Goal: Information Seeking & Learning: Learn about a topic

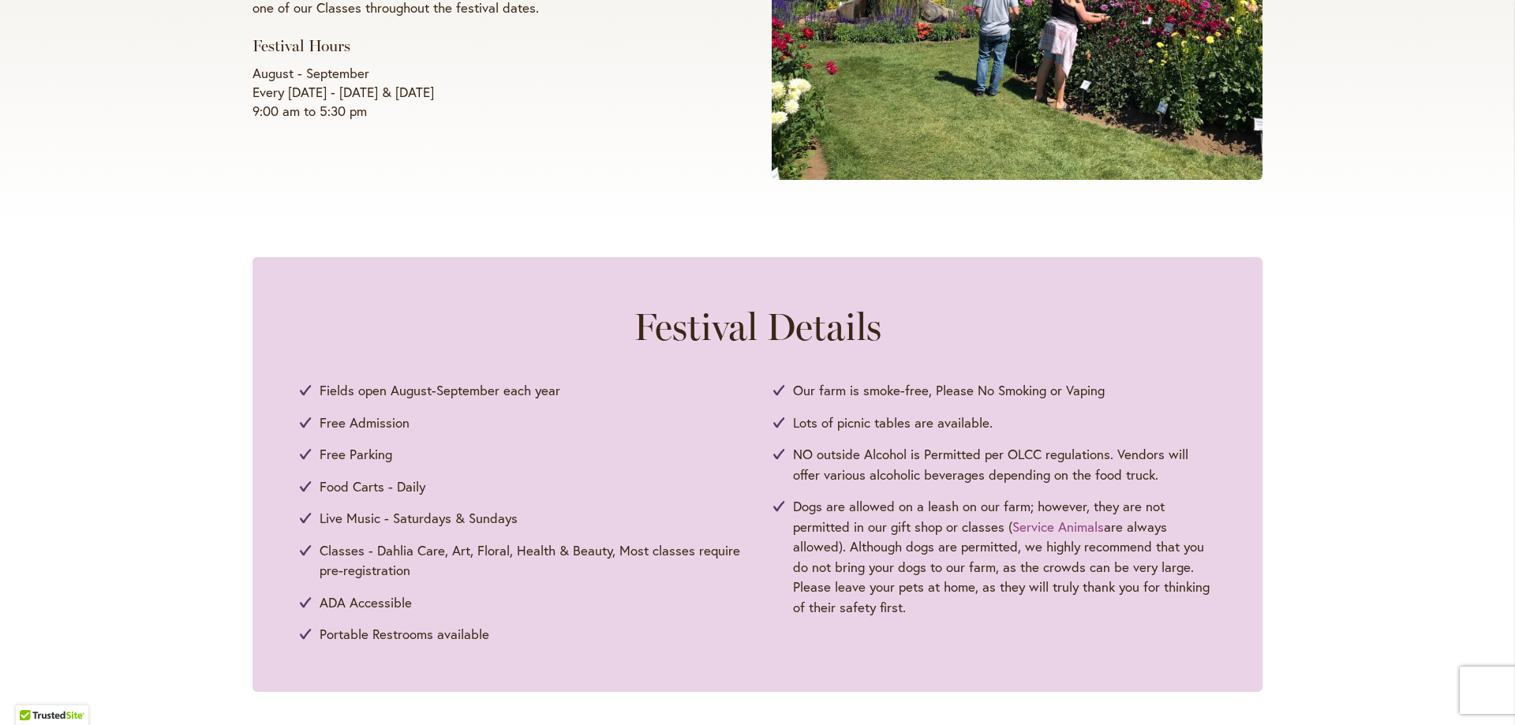
scroll to position [552, 0]
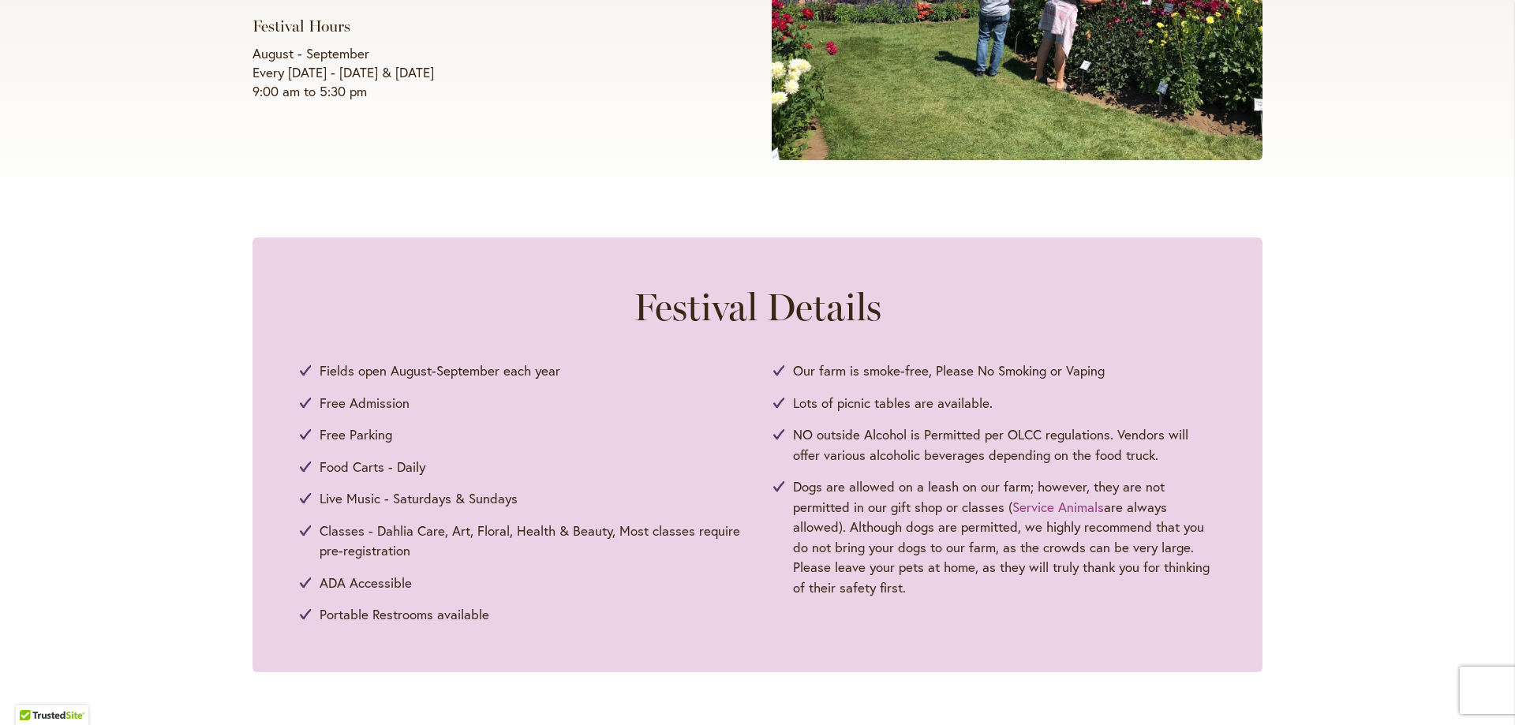
click at [320, 403] on span "Free Admission" at bounding box center [365, 403] width 90 height 21
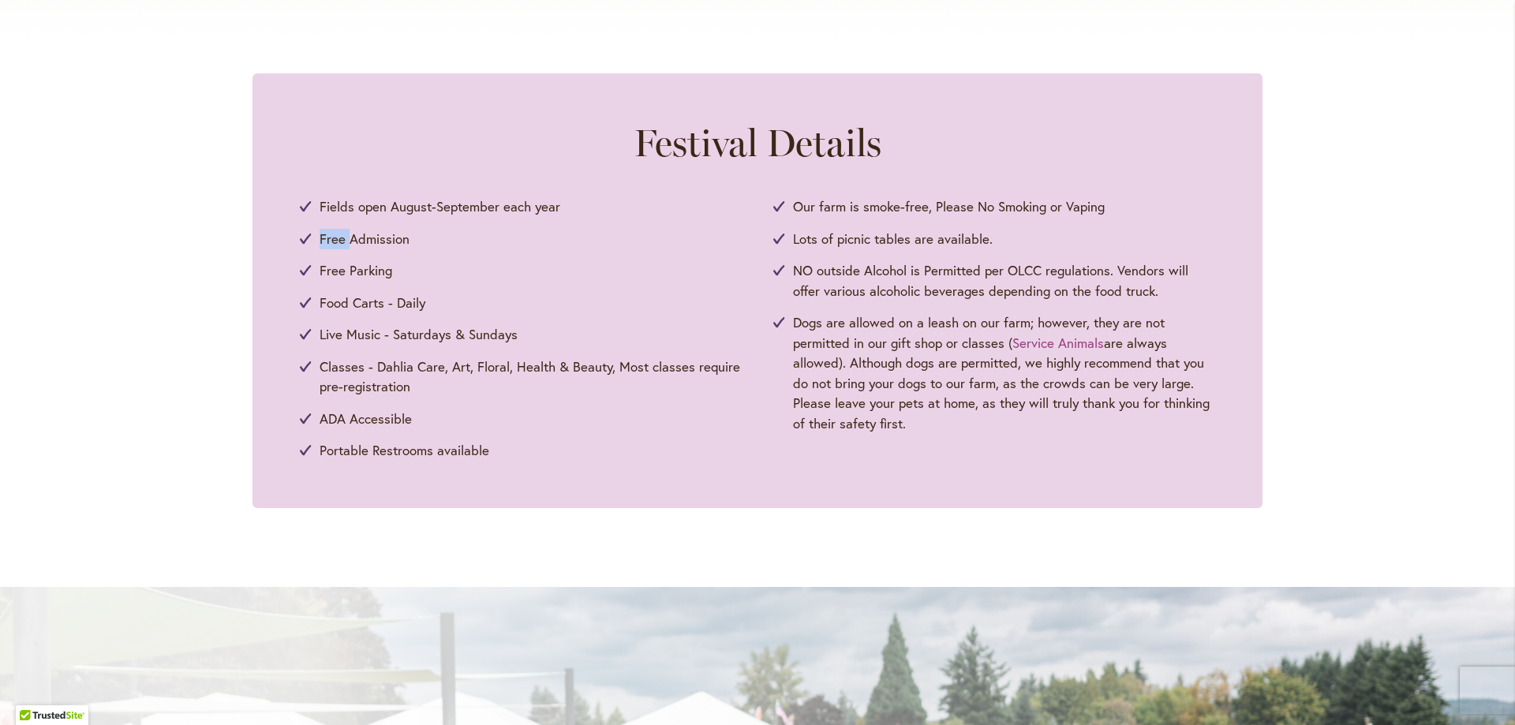
scroll to position [947, 0]
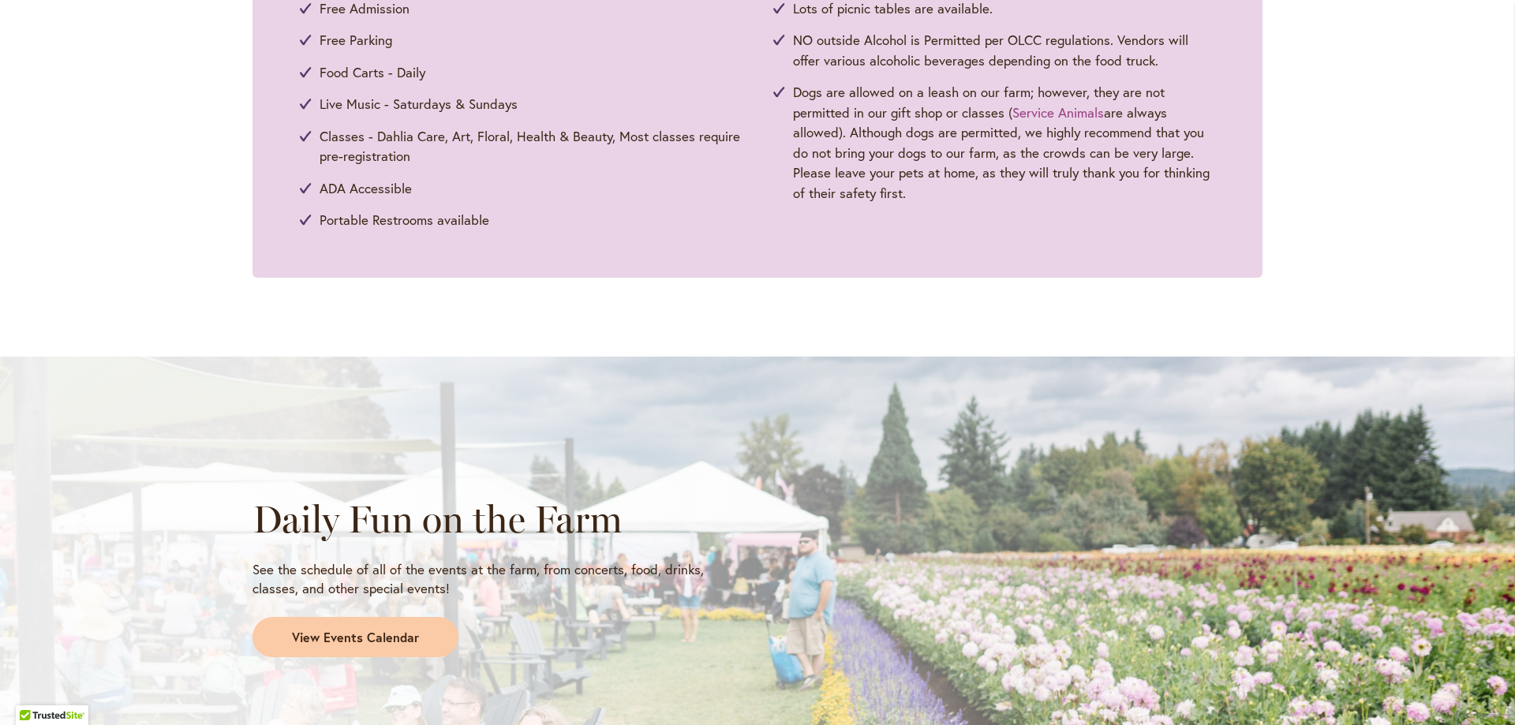
click at [507, 148] on span "Classes - Dahlia Care, Art, Floral, Health & Beauty, Most classes require pre-r…" at bounding box center [531, 146] width 422 height 40
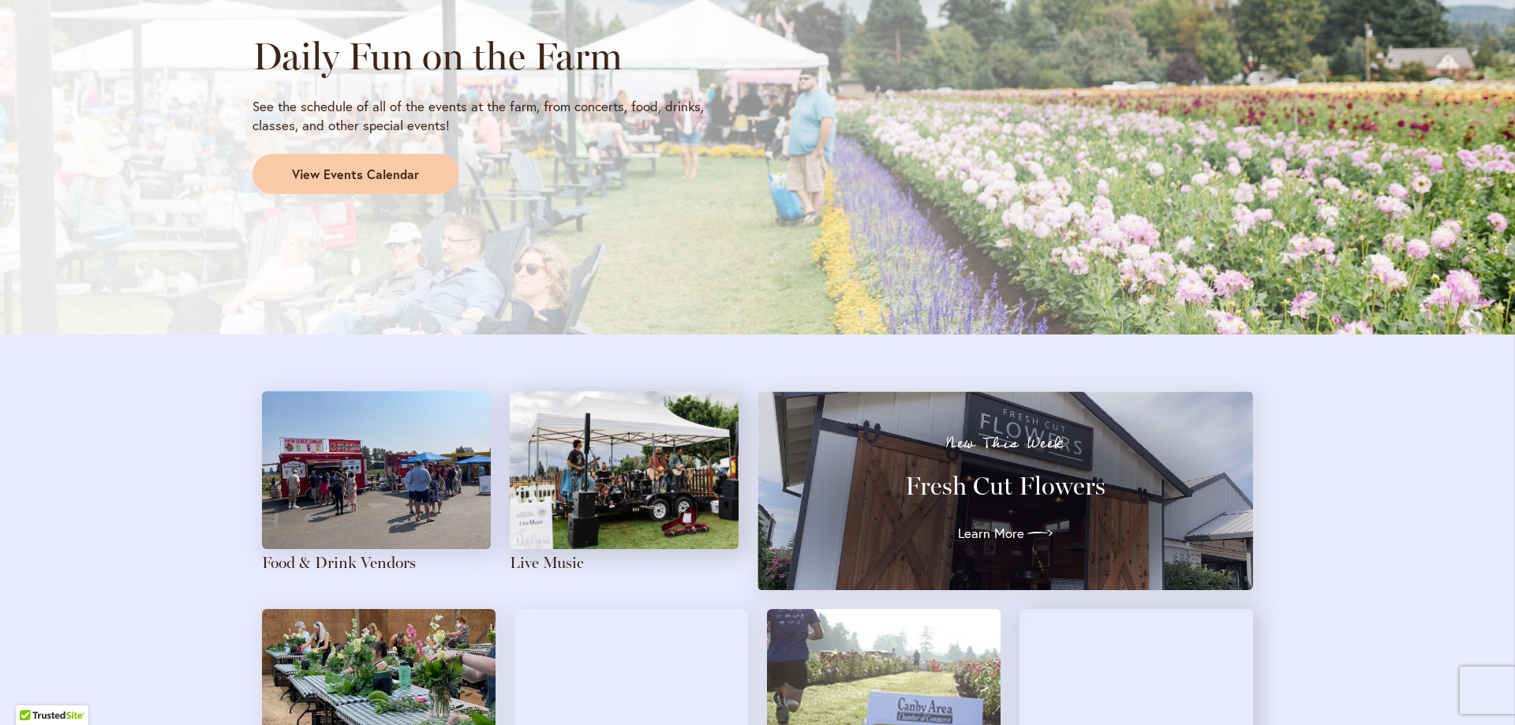
scroll to position [1420, 0]
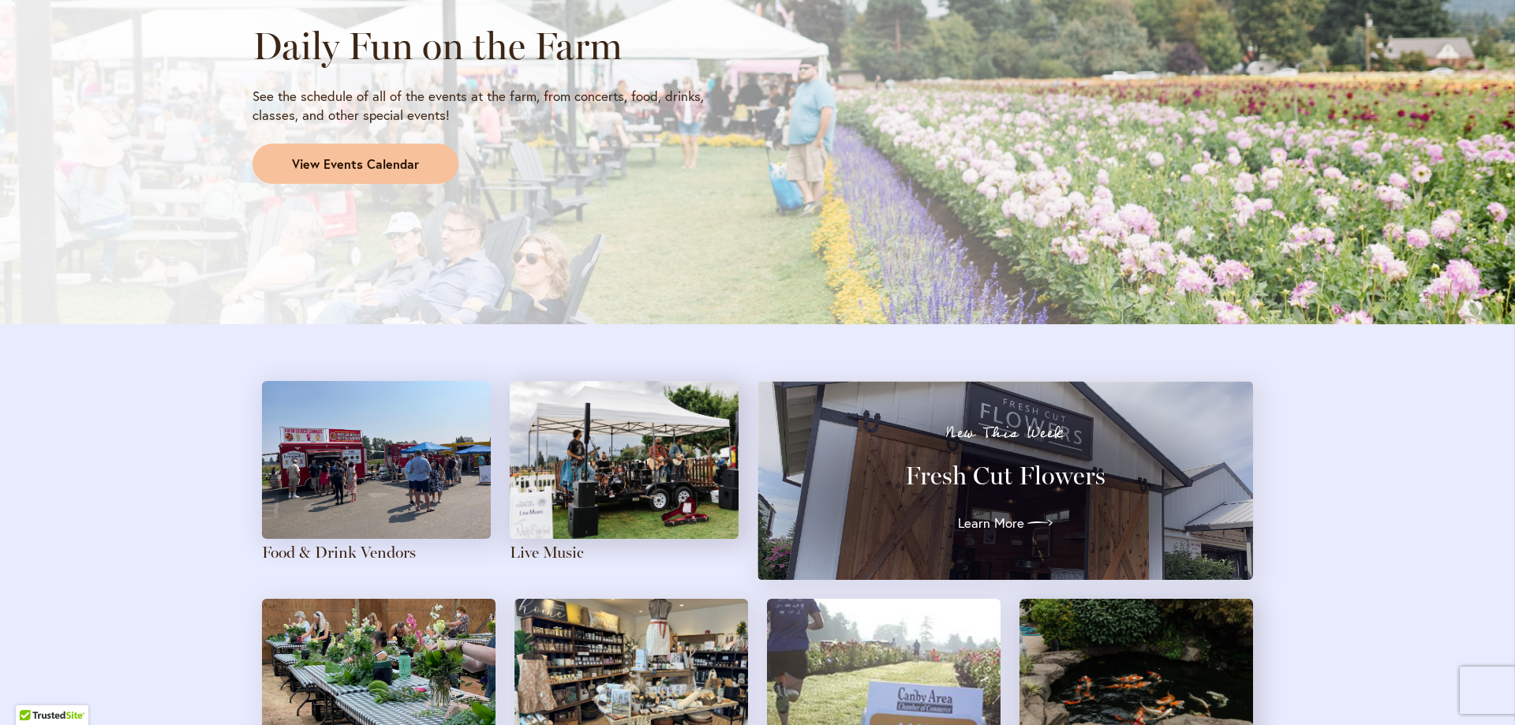
click at [370, 166] on span "View Events Calendar" at bounding box center [355, 164] width 127 height 18
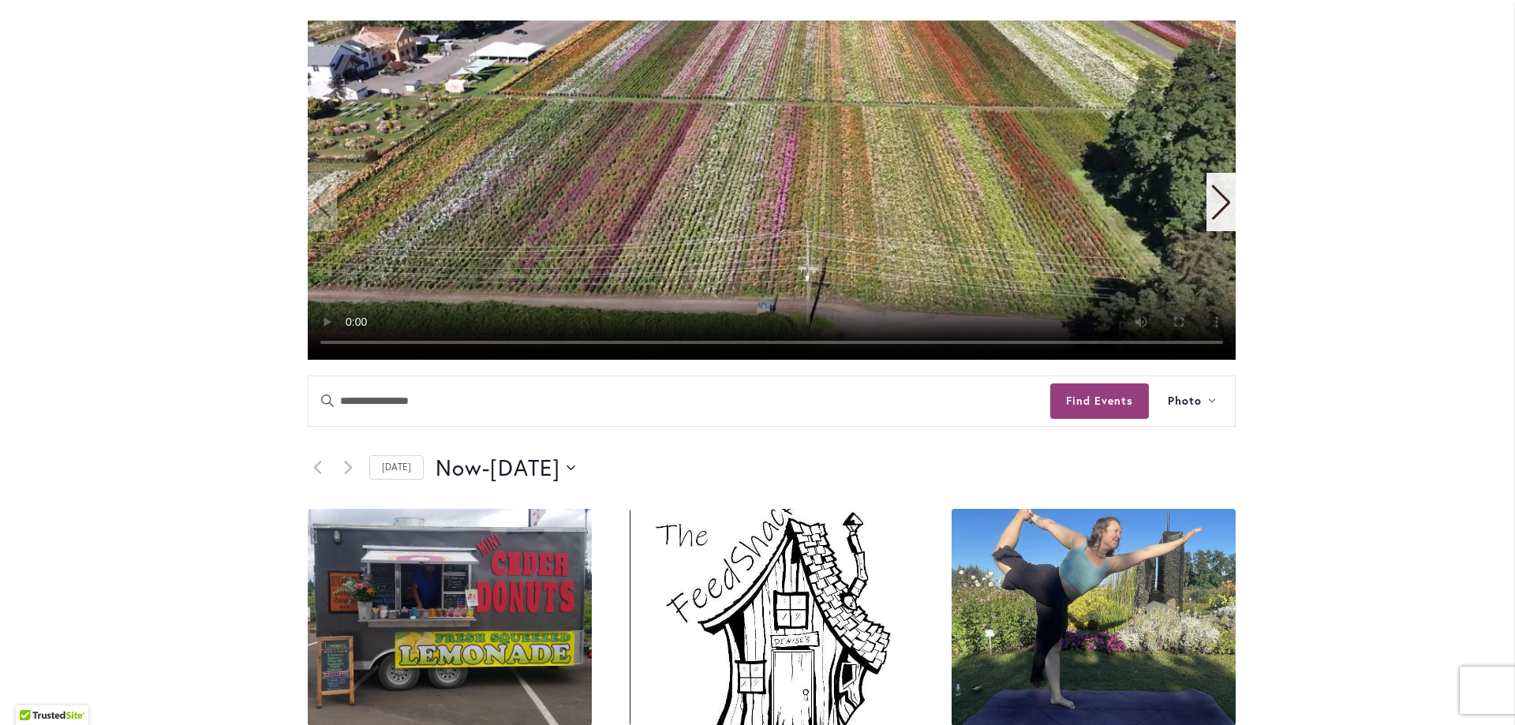
scroll to position [473, 0]
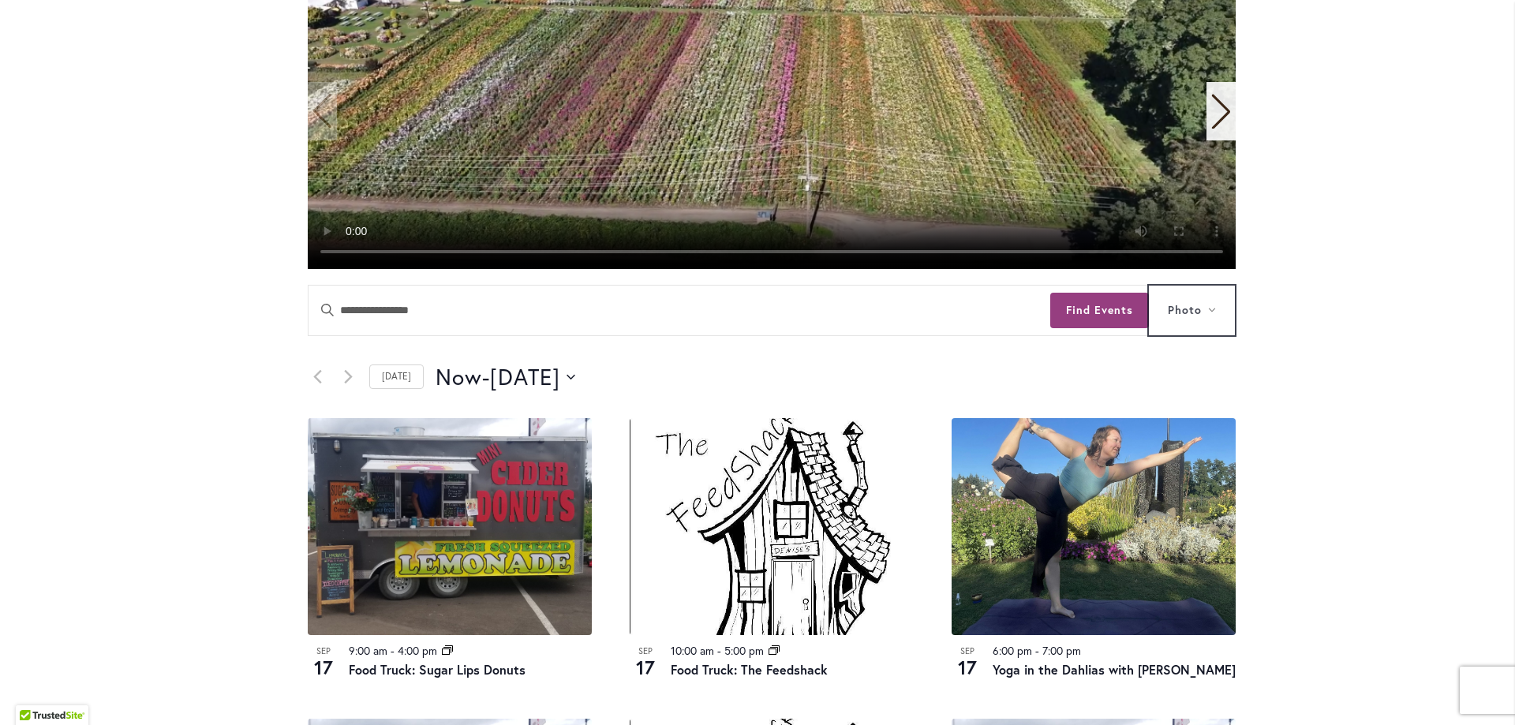
click at [1169, 312] on span "Photo" at bounding box center [1185, 310] width 34 height 18
click at [1211, 391] on link "Month" at bounding box center [1190, 384] width 69 height 24
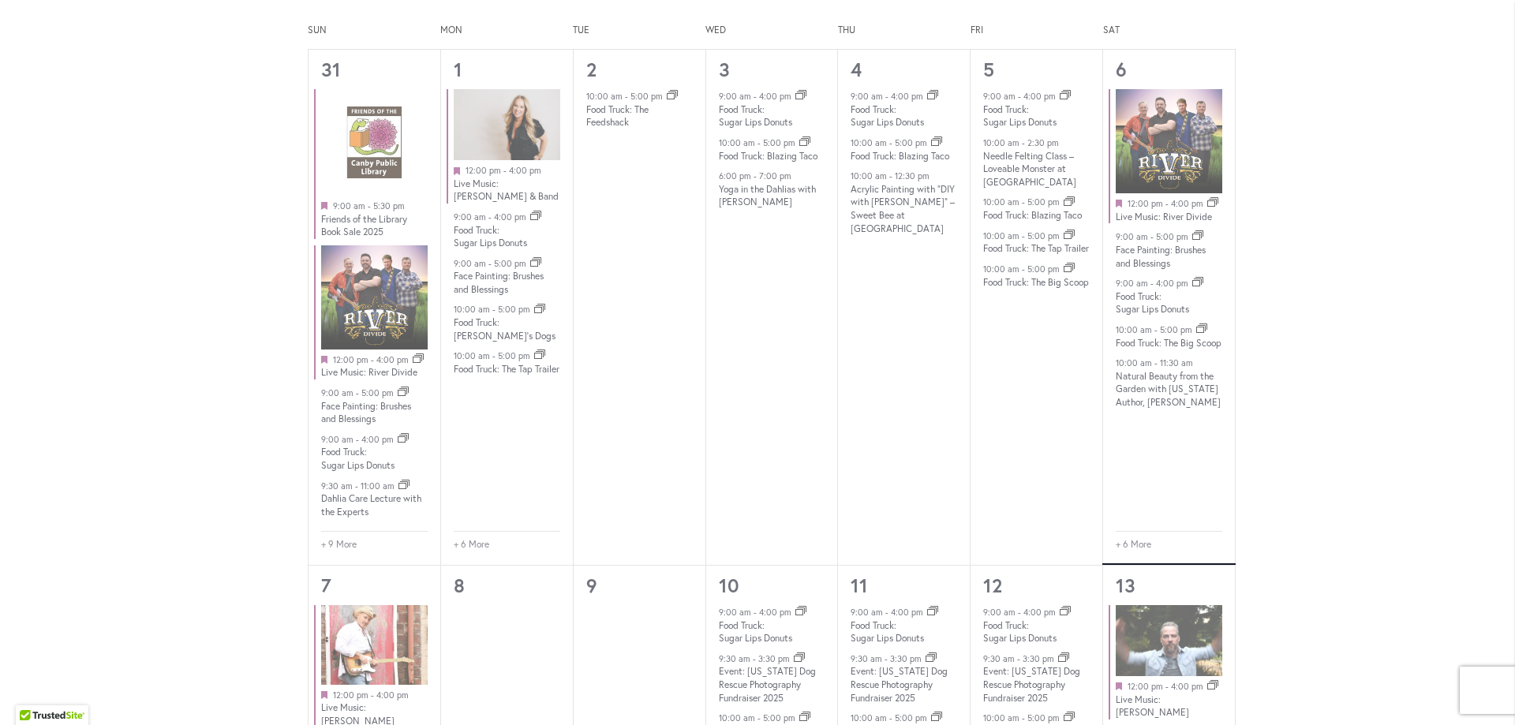
scroll to position [1184, 0]
